Goal: Find specific page/section: Find specific page/section

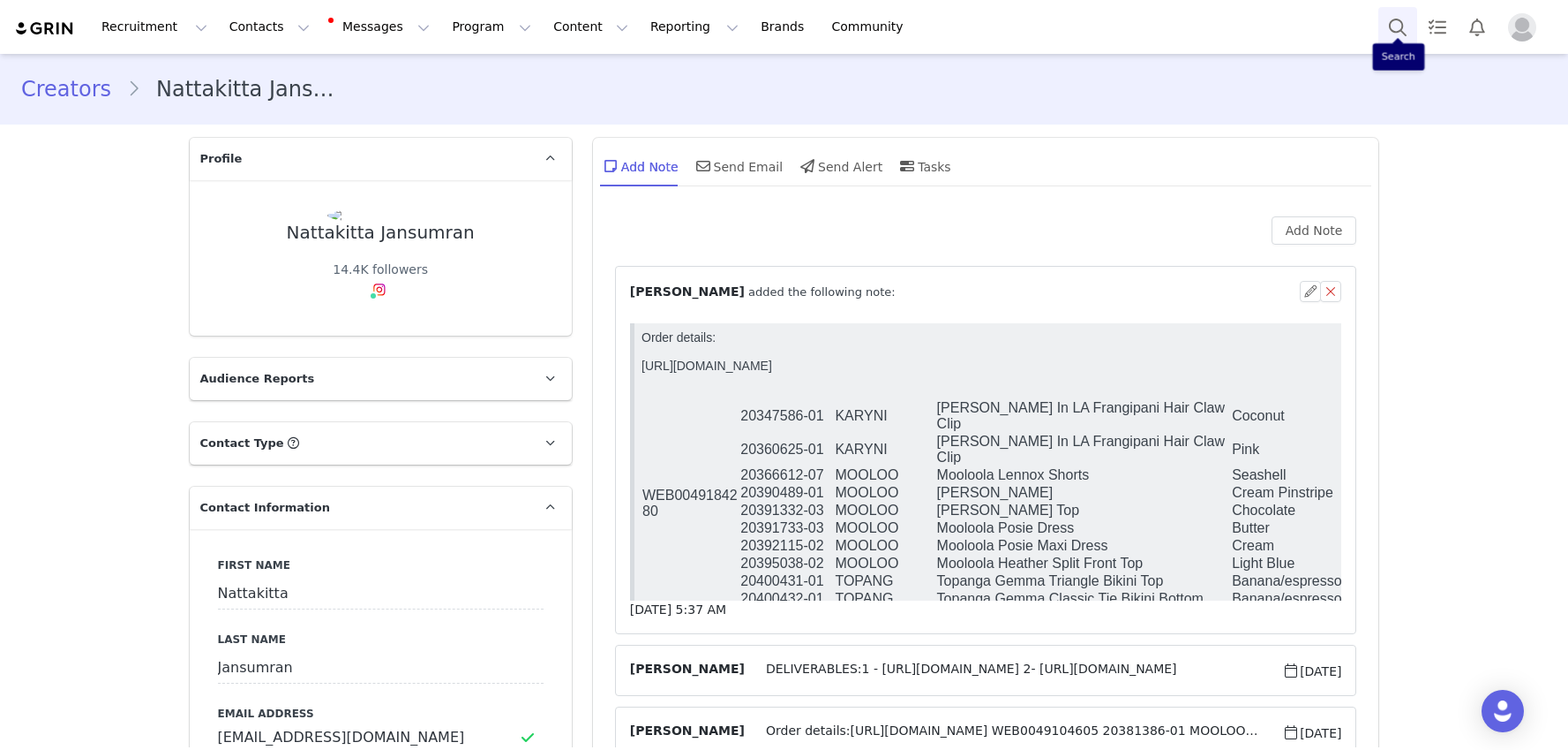
scroll to position [77, 0]
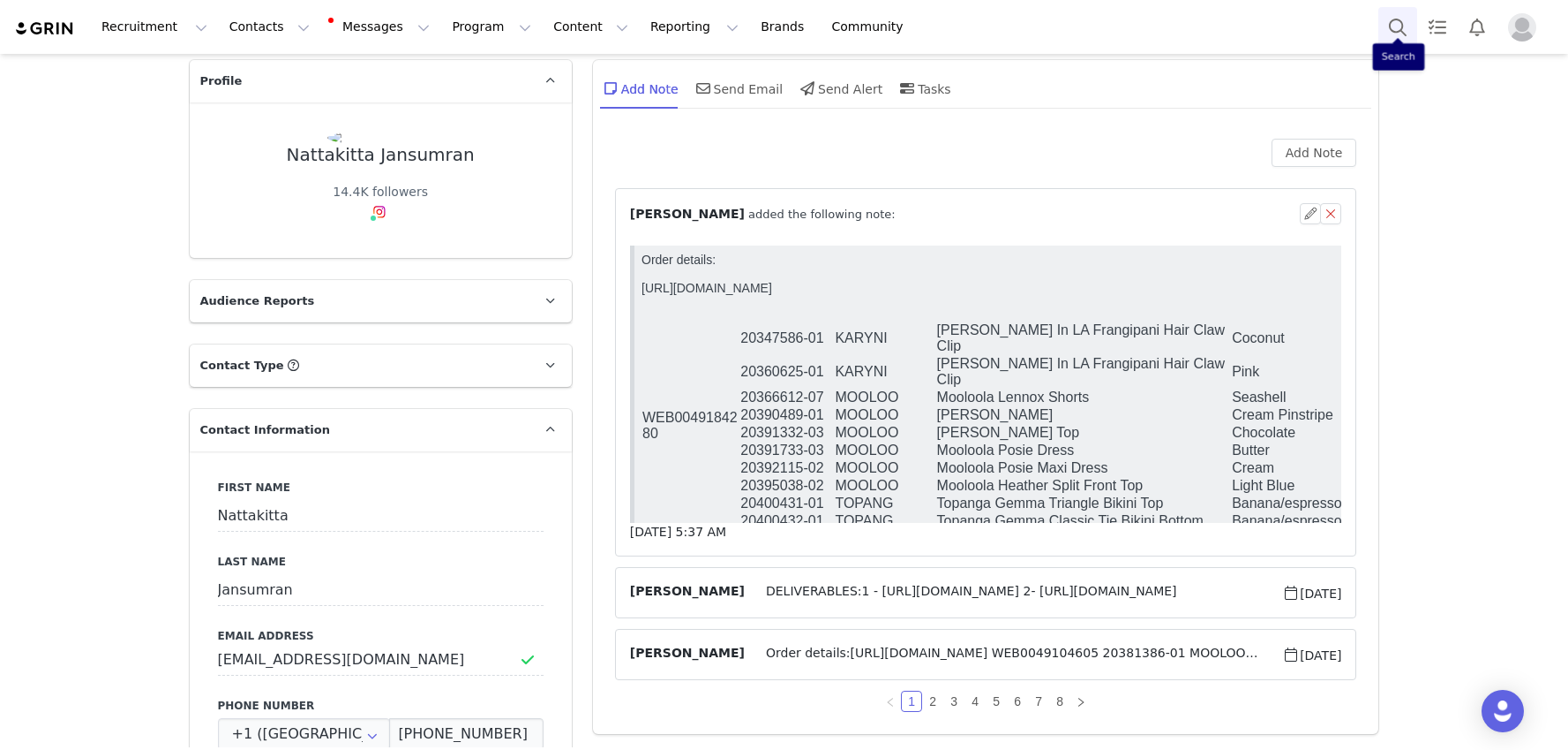
click at [1390, 28] on button "Search" at bounding box center [1397, 26] width 39 height 40
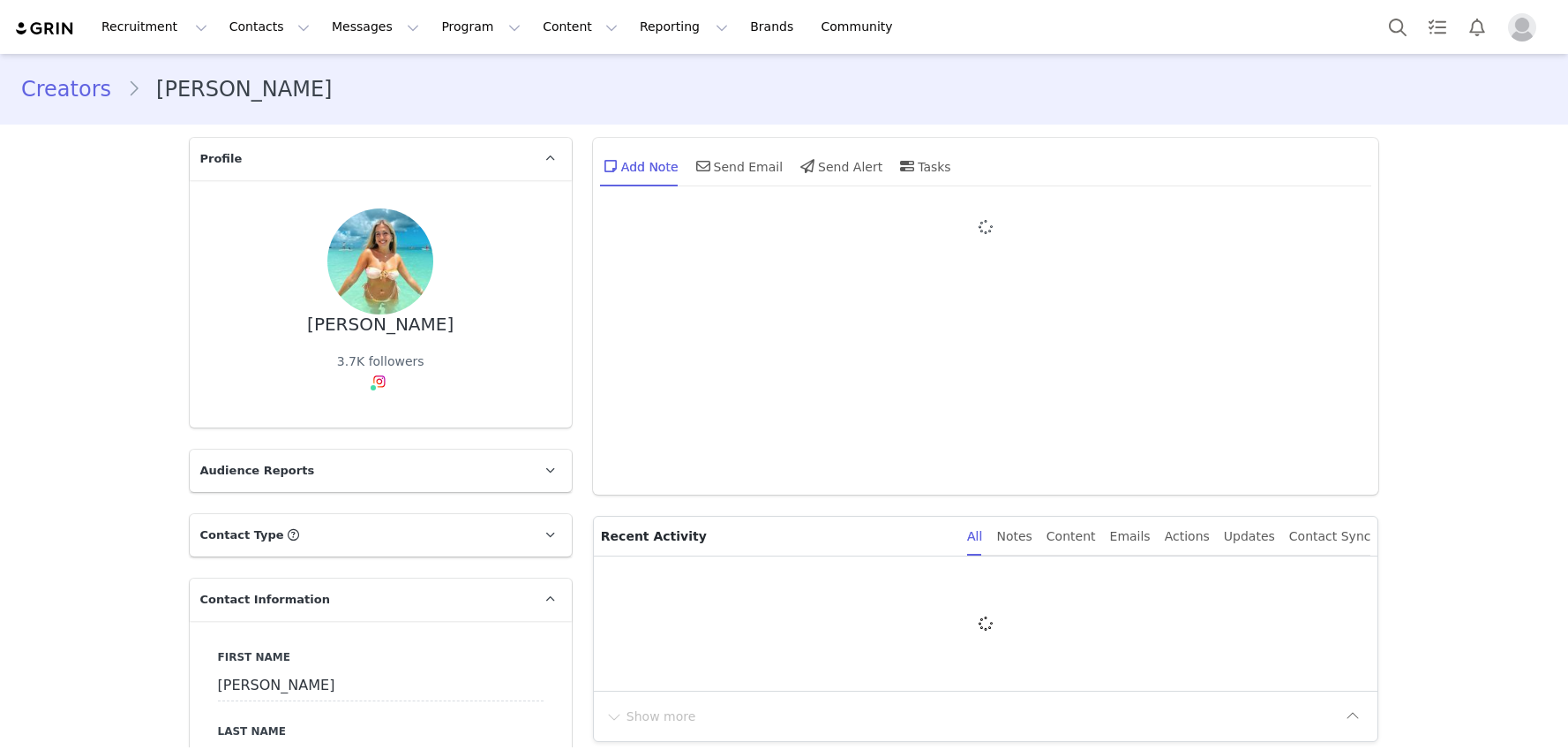
type input "+1 ([GEOGRAPHIC_DATA])"
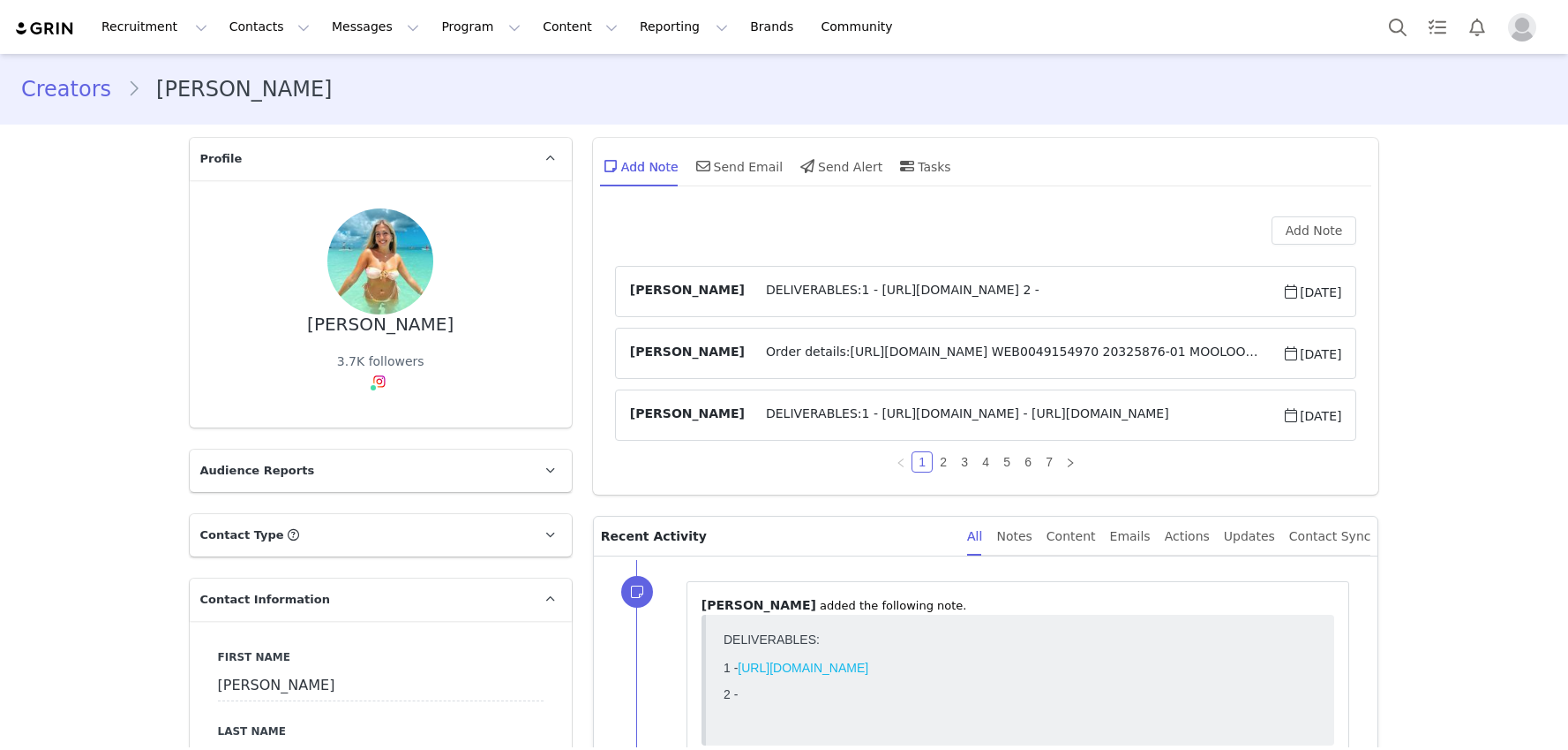
click at [894, 345] on span "Order details:https://app.shippit.com/tracking/PPoitg1ZKqtGh WEB0049154970 2032…" at bounding box center [1014, 353] width 537 height 21
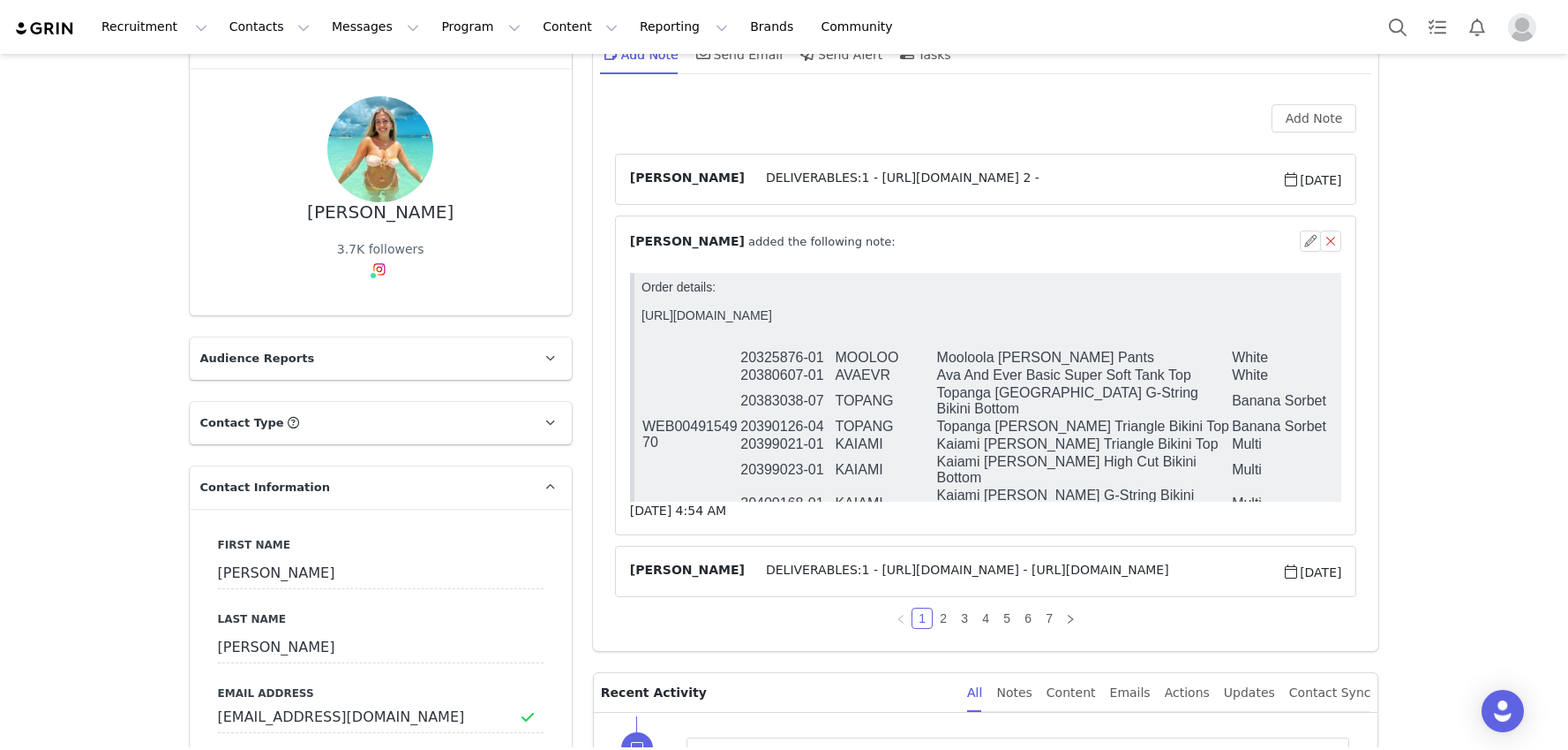
scroll to position [111, 0]
